Goal: Information Seeking & Learning: Learn about a topic

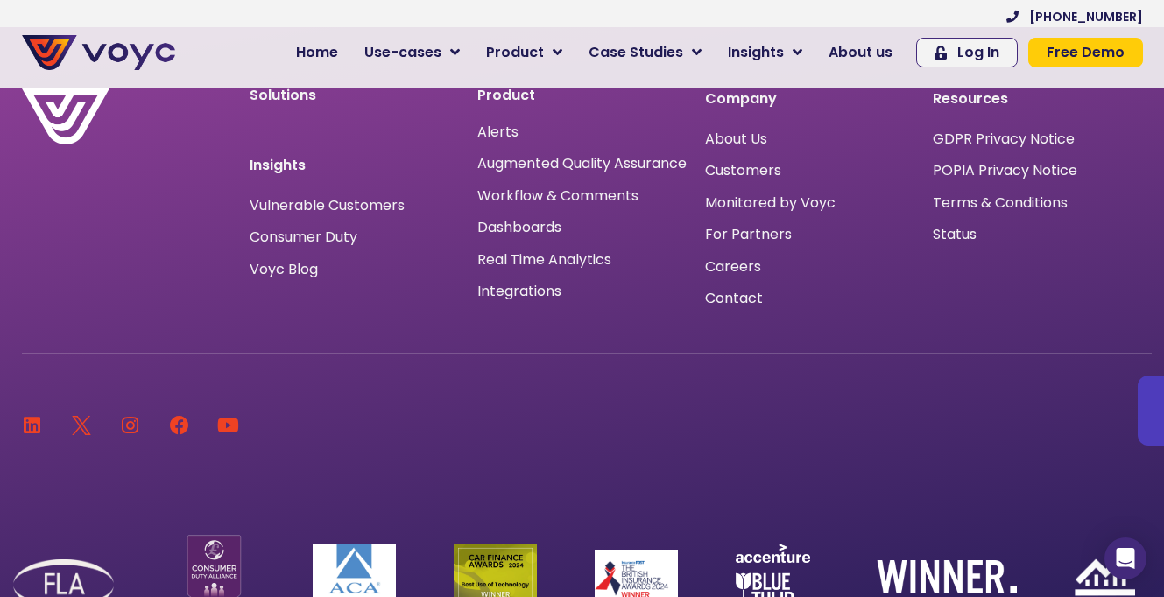
scroll to position [11758, 0]
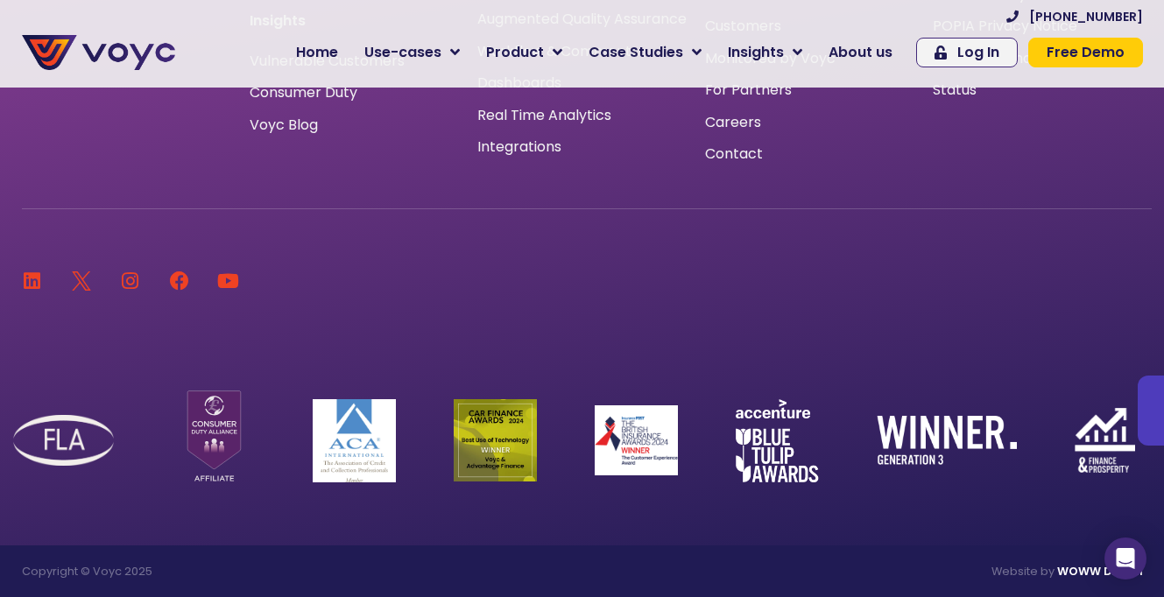
click at [495, 451] on img at bounding box center [495, 440] width 83 height 82
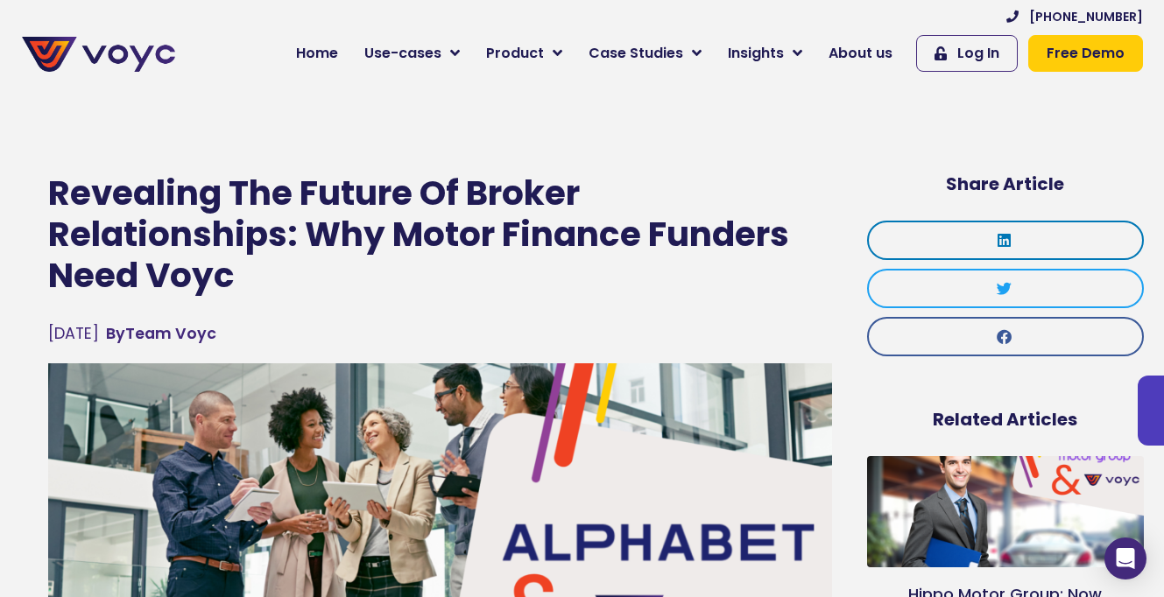
scroll to position [891, 0]
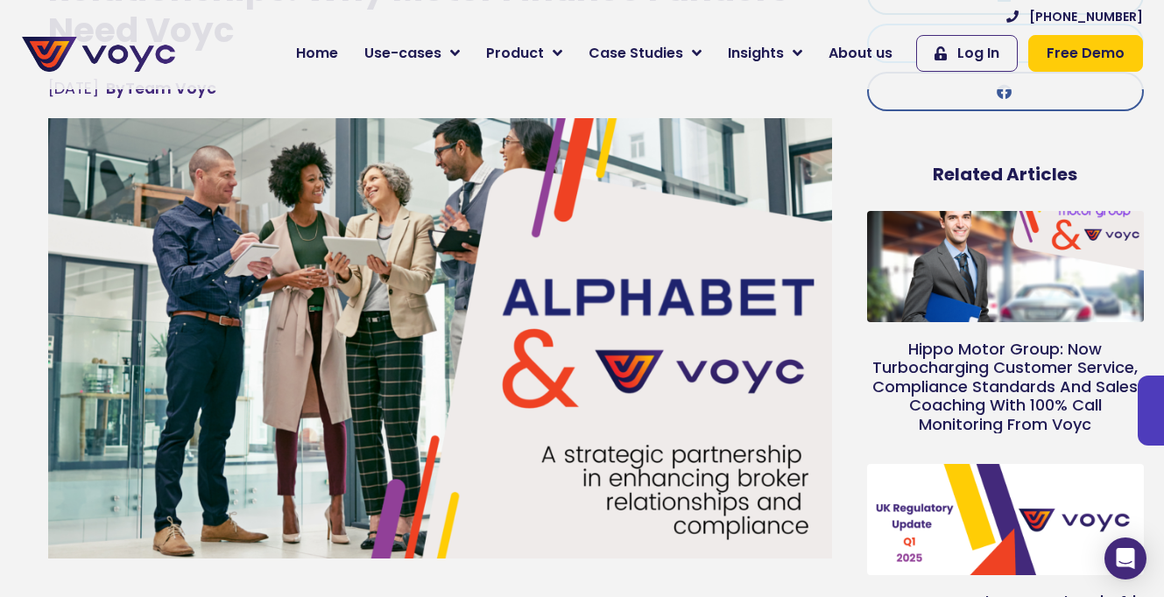
scroll to position [239, 0]
